Goal: Transaction & Acquisition: Purchase product/service

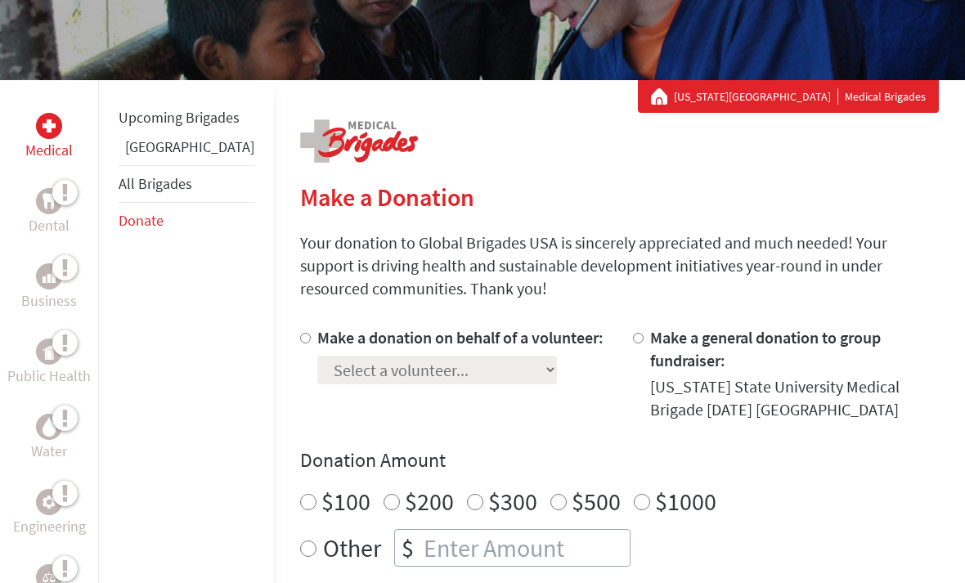
scroll to position [298, 0]
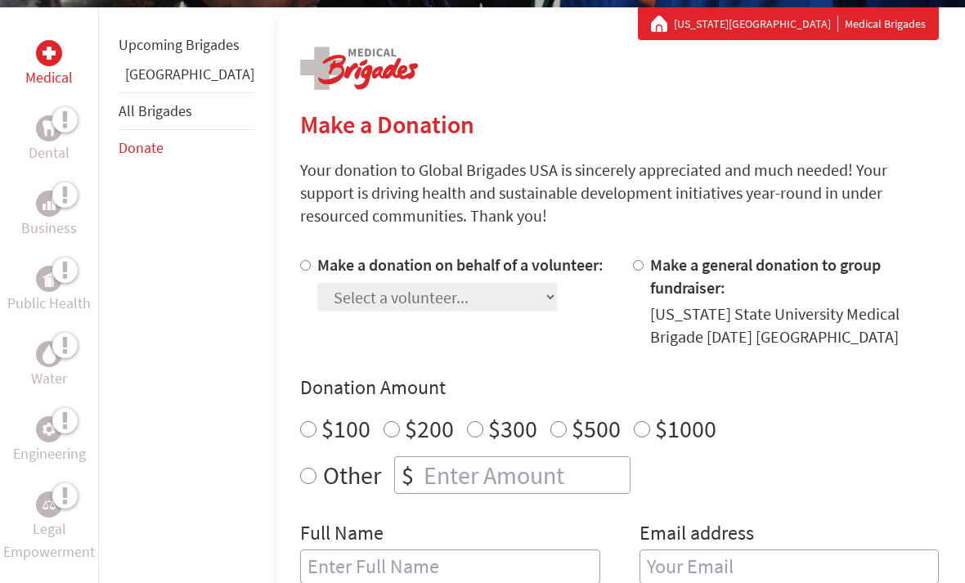
click at [300, 274] on div at bounding box center [308, 301] width 17 height 95
click at [235, 261] on div "Medical Dental Business Public Health Water Engineering Legal Empowerment Upcom…" at bounding box center [482, 515] width 965 height 1017
click at [300, 261] on input "Make a donation on behalf of a volunteer:" at bounding box center [305, 265] width 11 height 11
radio input "true"
click at [340, 305] on select "Select a volunteer... [PERSON_NAME] [PERSON_NAME] [PERSON_NAME] [PERSON_NAME] […" at bounding box center [437, 297] width 240 height 29
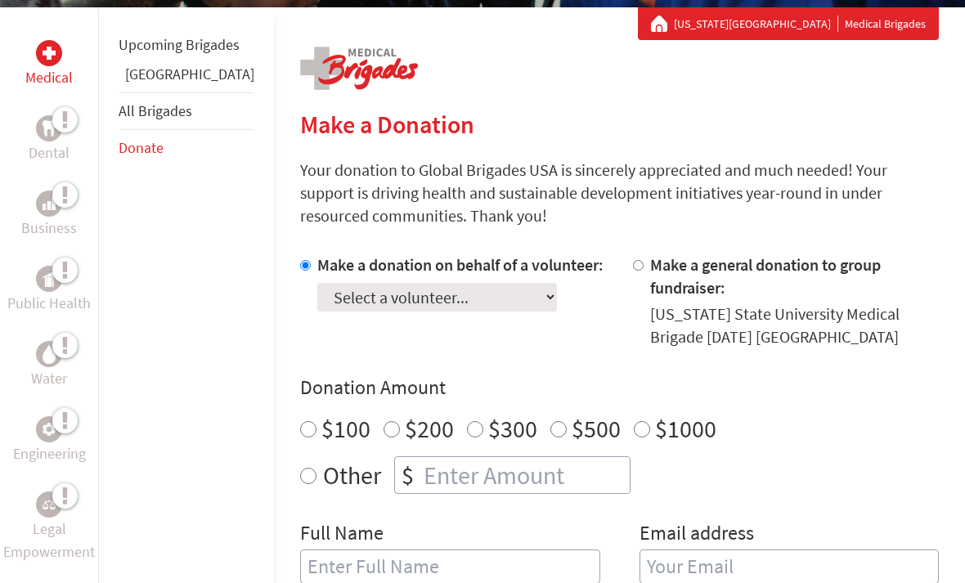
select select "AB5EBA54-97FC-11F0-9E6E-42010A400005"
click at [549, 336] on div "Make a donation on behalf of a volunteer: Select a volunteer... [PERSON_NAME] […" at bounding box center [619, 429] width 639 height 350
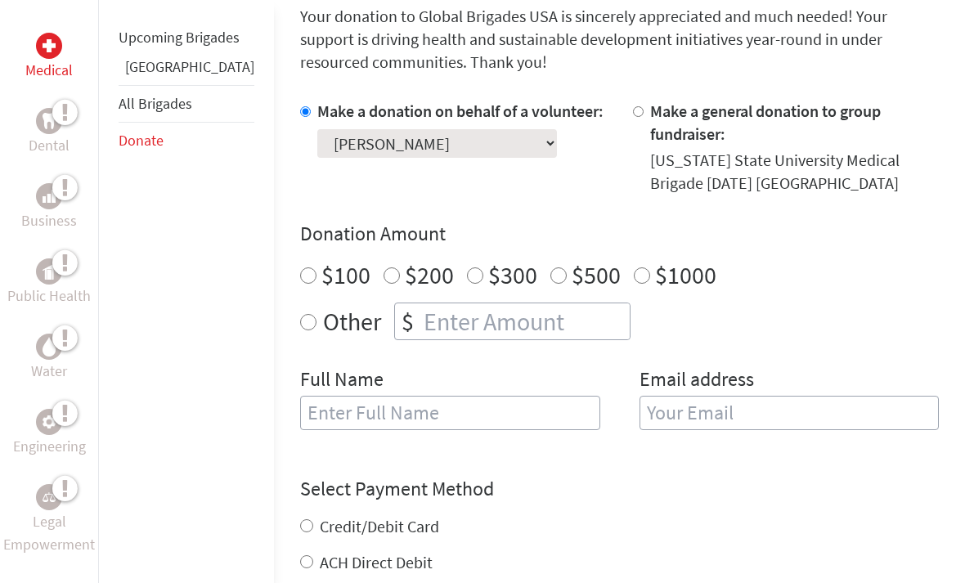
scroll to position [453, 0]
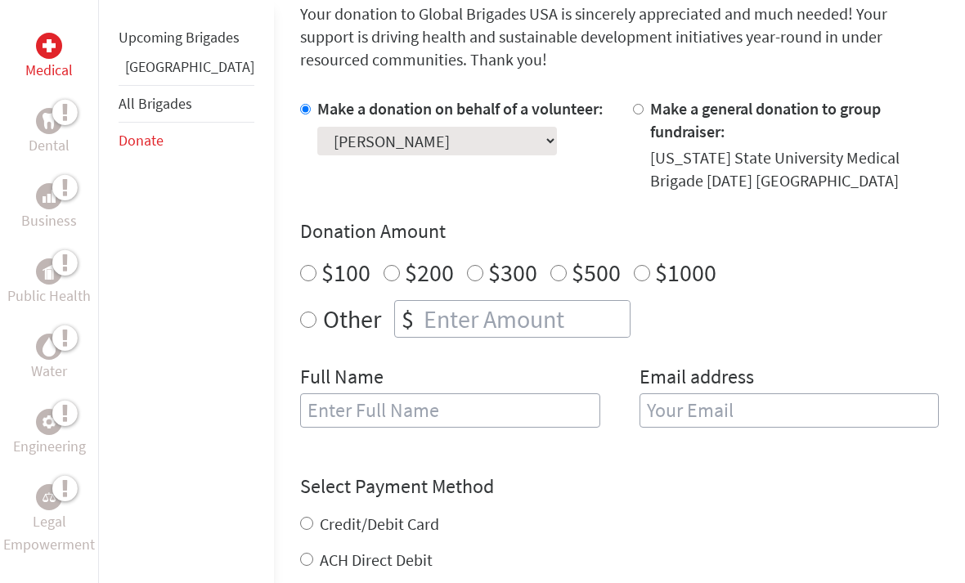
click at [457, 301] on input "number" at bounding box center [525, 319] width 209 height 36
radio input "true"
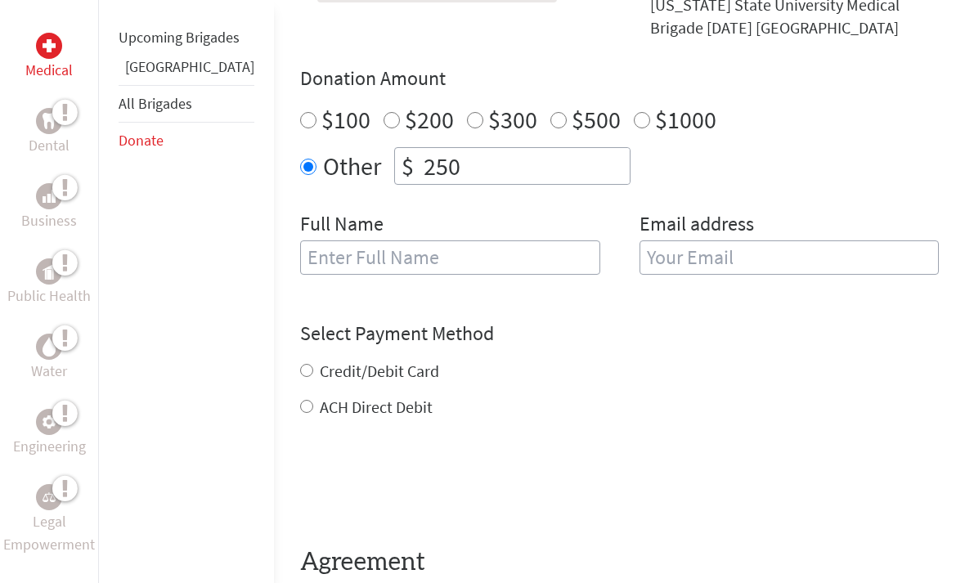
type input "250"
click at [514, 241] on input "text" at bounding box center [450, 258] width 300 height 34
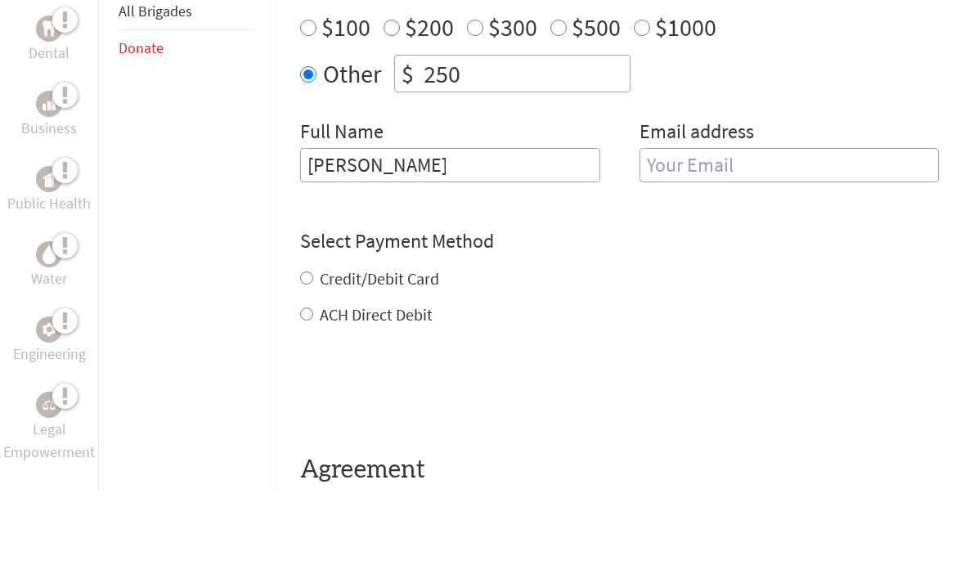
type input "[PERSON_NAME]"
click at [758, 241] on input "email" at bounding box center [790, 258] width 300 height 34
type input "[PERSON_NAME][EMAIL_ADDRESS][PERSON_NAME][DOMAIN_NAME]"
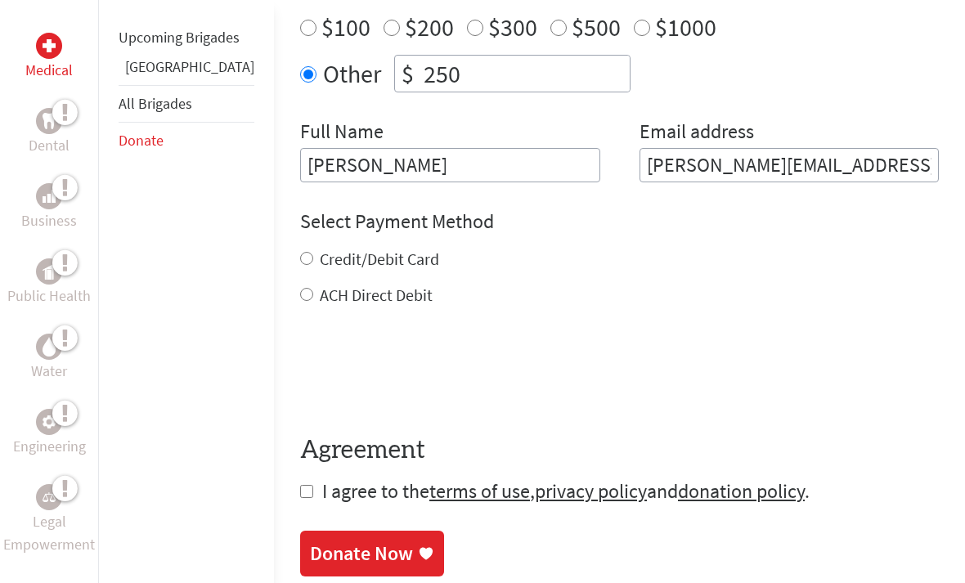
click at [300, 250] on div "Credit/Debit Card" at bounding box center [619, 259] width 639 height 23
click at [300, 252] on input "Credit/Debit Card" at bounding box center [306, 258] width 13 height 13
radio input "true"
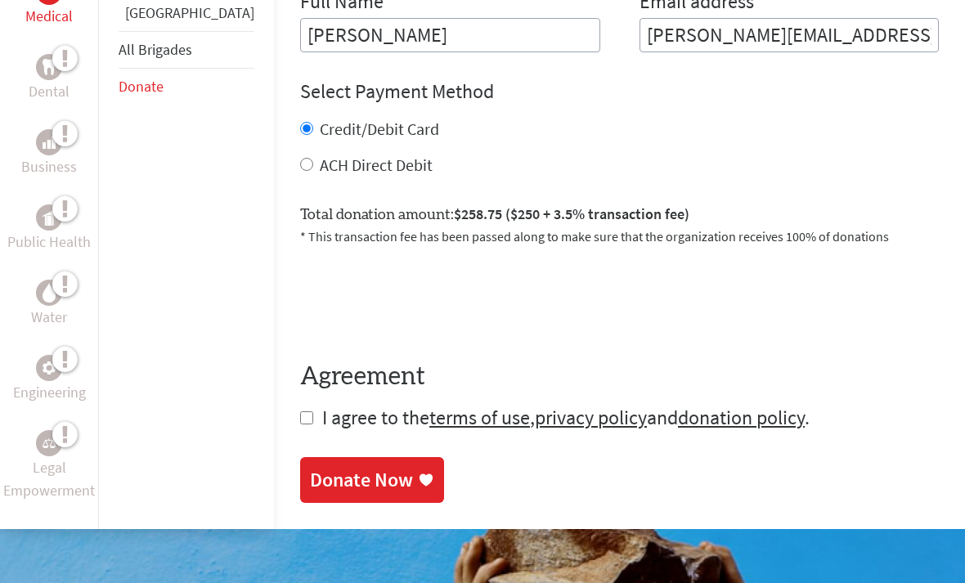
scroll to position [834, 0]
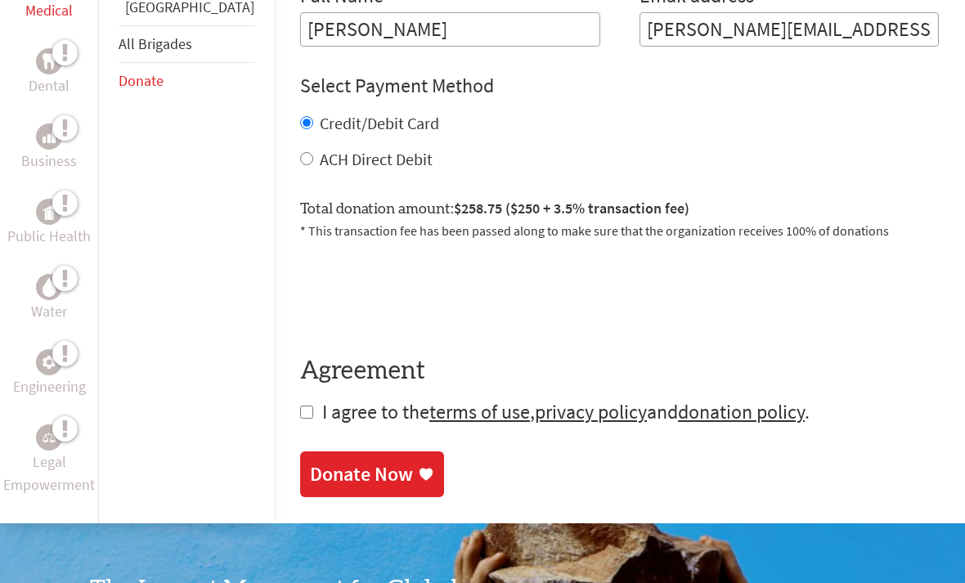
click at [300, 407] on input "checkbox" at bounding box center [306, 413] width 13 height 13
checkbox input "true"
click at [310, 462] on div "Donate Now" at bounding box center [361, 475] width 103 height 26
